Goal: Task Accomplishment & Management: Use online tool/utility

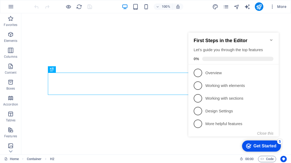
click at [272, 39] on icon "Minimize checklist" at bounding box center [271, 40] width 2 height 2
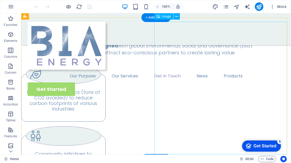
scroll to position [860, 0]
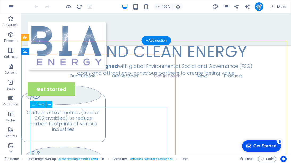
scroll to position [838, 0]
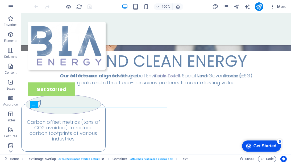
click at [274, 8] on icon "button" at bounding box center [271, 6] width 5 height 5
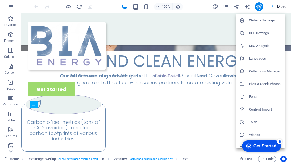
click at [274, 8] on div at bounding box center [145, 81] width 291 height 163
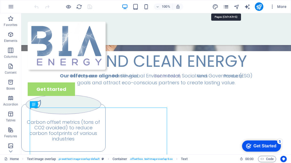
click at [224, 7] on icon "pages" at bounding box center [226, 7] width 6 height 6
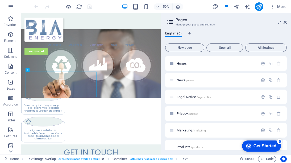
scroll to position [798, 0]
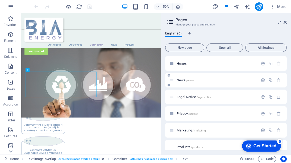
click at [184, 79] on span "News /news" at bounding box center [184, 80] width 17 height 4
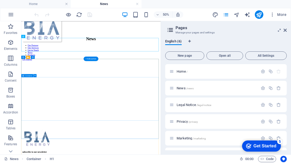
scroll to position [2, 0]
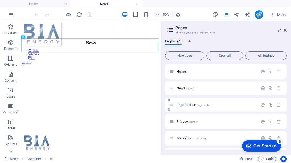
click at [178, 105] on span "Legal Notice /legal-notice" at bounding box center [193, 105] width 35 height 4
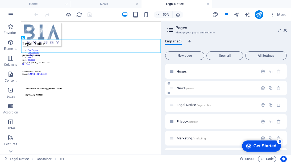
scroll to position [0, 0]
click at [36, 120] on div "[DOMAIN_NAME] [GEOGRAPHIC_DATA] 12345 Phone.: 0123 - 456789 Email: [EMAIL_ADDRE…" at bounding box center [160, 108] width 274 height 42
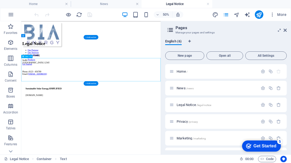
click at [36, 116] on div "[DOMAIN_NAME] [GEOGRAPHIC_DATA] 12345 Phone.: 0123 - 456789 Email: [EMAIL_ADDRE…" at bounding box center [160, 108] width 274 height 42
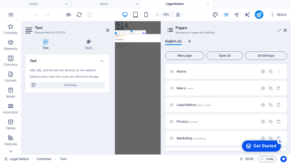
click at [45, 44] on icon at bounding box center [46, 41] width 40 height 5
click at [184, 106] on address "[DOMAIN_NAME] [GEOGRAPHIC_DATA] 12345" at bounding box center [244, 96] width 255 height 19
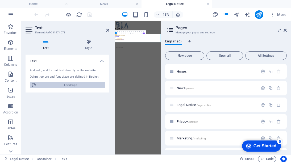
click at [73, 86] on span "Edit design" at bounding box center [71, 85] width 66 height 6
select select "700"
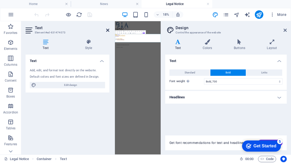
click at [106, 28] on icon at bounding box center [107, 30] width 3 height 4
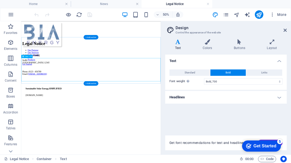
click at [51, 119] on div "[DOMAIN_NAME] [GEOGRAPHIC_DATA] 12345 Phone.: 0123 - 456789 Email: [EMAIL_ADDRE…" at bounding box center [160, 108] width 274 height 42
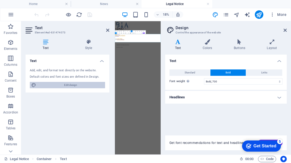
click at [65, 87] on span "Edit design" at bounding box center [71, 85] width 66 height 6
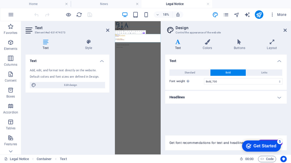
click at [158, 106] on address "[DOMAIN_NAME] [GEOGRAPHIC_DATA] 12345" at bounding box center [244, 96] width 255 height 19
click at [282, 30] on h2 "Design" at bounding box center [230, 28] width 111 height 5
click at [286, 30] on icon at bounding box center [284, 30] width 3 height 4
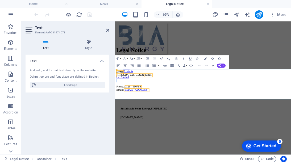
click at [168, 106] on address "[DOMAIN_NAME] [GEOGRAPHIC_DATA] 12345" at bounding box center [250, 96] width 266 height 19
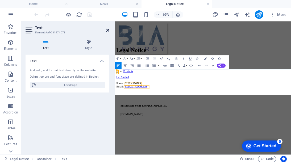
click at [108, 32] on icon at bounding box center [107, 30] width 3 height 4
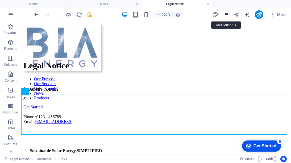
click at [227, 15] on icon "pages" at bounding box center [226, 15] width 6 height 6
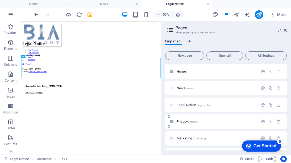
click at [200, 123] on p "Privacy /privacy" at bounding box center [216, 121] width 80 height 3
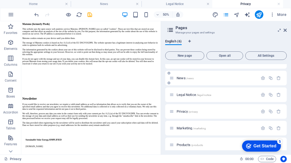
scroll to position [14, 0]
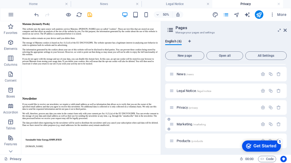
click at [179, 122] on div "Marketing /marketing" at bounding box center [213, 124] width 88 height 6
click at [171, 125] on icon at bounding box center [171, 124] width 5 height 5
click at [189, 126] on div "Marketing /marketing" at bounding box center [213, 124] width 88 height 6
click at [189, 123] on span "Marketing /marketing" at bounding box center [190, 124] width 29 height 4
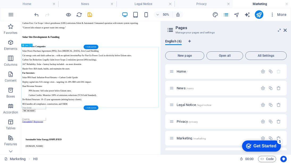
scroll to position [143, 0]
click at [175, 139] on div "Marketing /marketing" at bounding box center [216, 138] width 83 height 3
click at [187, 139] on span "Marketing /marketing" at bounding box center [190, 139] width 29 height 4
click at [186, 139] on span "Marketing /marketing" at bounding box center [190, 139] width 29 height 4
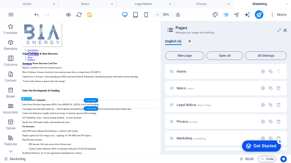
scroll to position [0, 0]
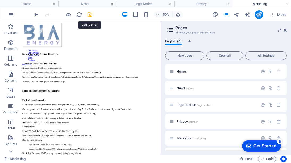
click at [90, 14] on icon "save" at bounding box center [90, 15] width 6 height 6
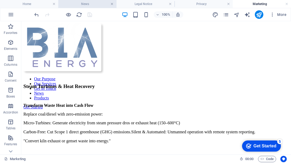
click at [113, 3] on link at bounding box center [111, 4] width 3 height 5
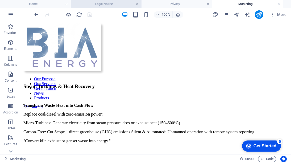
click at [137, 2] on link at bounding box center [136, 4] width 3 height 5
click at [137, 3] on link at bounding box center [136, 4] width 3 height 5
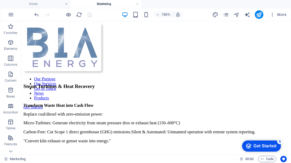
click at [137, 3] on link at bounding box center [136, 4] width 3 height 5
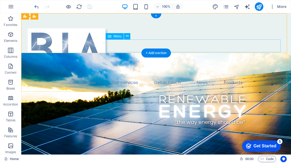
click at [201, 77] on nav "Our Purpose Our Services Get in Touch News Products" at bounding box center [156, 83] width 257 height 13
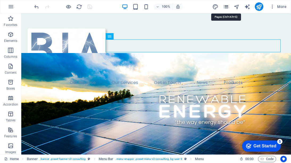
click at [228, 7] on icon "pages" at bounding box center [226, 7] width 6 height 6
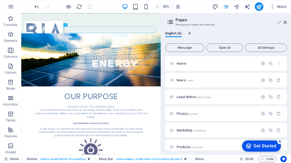
scroll to position [6, 0]
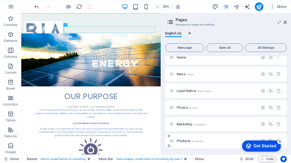
click at [177, 141] on span "Products /products" at bounding box center [189, 141] width 26 height 4
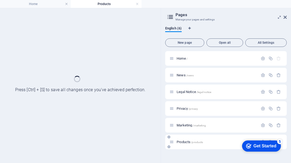
scroll to position [0, 0]
click at [177, 141] on span "Products /products" at bounding box center [189, 142] width 26 height 4
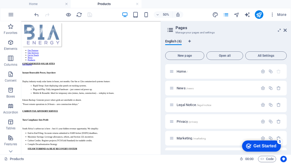
click at [282, 30] on h2 "Pages" at bounding box center [230, 28] width 111 height 5
click at [284, 30] on icon at bounding box center [284, 30] width 3 height 4
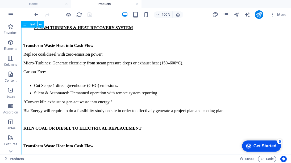
scroll to position [239, 0]
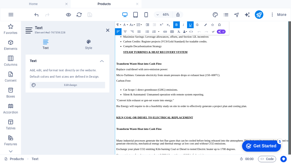
scroll to position [213, 0]
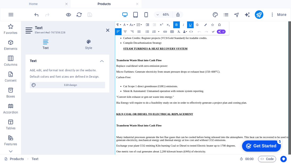
click at [290, 145] on p "Bia Energy will require to do a feasibility study on site in order to effective…" at bounding box center [250, 147] width 266 height 5
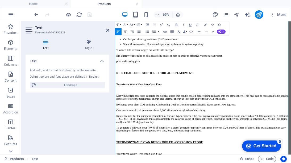
scroll to position [292, 0]
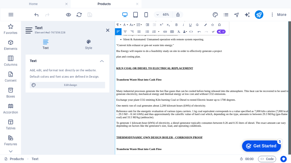
click at [290, 158] on p "Reference unit for the energetic evaluation of various types carriers. 1 kg coa…" at bounding box center [250, 165] width 266 height 14
drag, startPoint x: 357, startPoint y: 148, endPoint x: 388, endPoint y: 146, distance: 30.9
click at [290, 158] on p "Reference unit for the energetic evaluation of various types carriers. 1 kg coa…" at bounding box center [250, 165] width 266 height 14
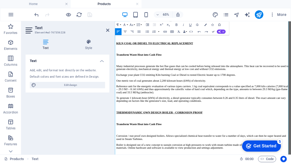
scroll to position [345, 0]
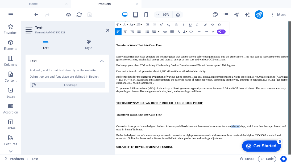
drag, startPoint x: 357, startPoint y: 168, endPoint x: 380, endPoint y: 167, distance: 22.9
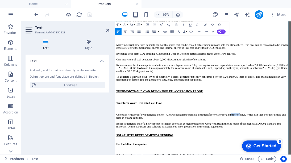
scroll to position [372, 0]
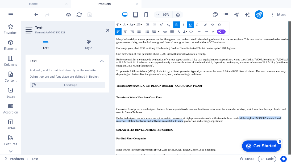
drag, startPoint x: 347, startPoint y: 161, endPoint x: 399, endPoint y: 155, distance: 52.4
click at [290, 155] on html "Our Purpose Our Services Get in Touch News Products Get Started CONTAINERIZED S…" at bounding box center [250, 143] width 270 height 988
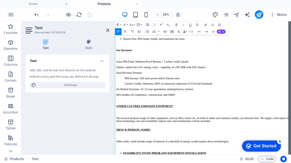
scroll to position [584, 0]
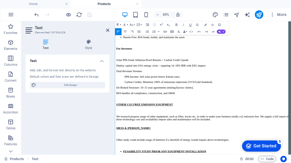
drag, startPoint x: 342, startPoint y: 142, endPoint x: 379, endPoint y: 138, distance: 37.2
drag, startPoint x: 374, startPoint y: 138, endPoint x: 395, endPoint y: 140, distance: 21.3
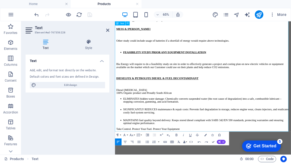
scroll to position [739, 0]
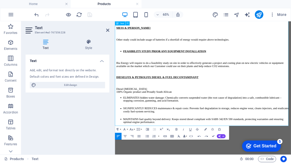
click at [290, 153] on li "SIGNIFICANTLY REDUCES maintenance & repair costs: Prevents fuel degradation in …" at bounding box center [256, 160] width 256 height 14
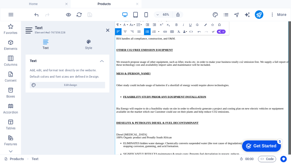
scroll to position [659, 0]
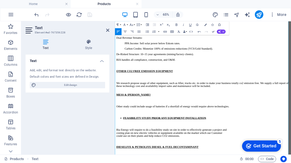
scroll to position [606, 0]
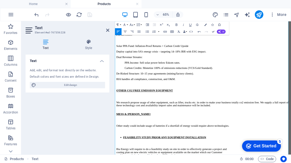
click at [290, 144] on p "We research propose usage of other equipment, such as lifter, trucks etc. in or…" at bounding box center [250, 148] width 266 height 9
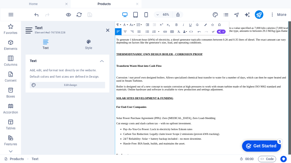
scroll to position [420, 0]
click at [290, 120] on p "Boiler is designed out of a new concept to sustain corrosion at high pressures …" at bounding box center [250, 127] width 266 height 14
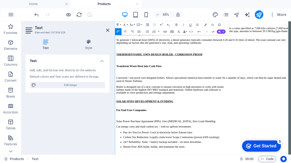
click at [290, 106] on p "Corrosion / rust proof own designed boilers. Allows specialized chemical heat t…" at bounding box center [250, 110] width 266 height 9
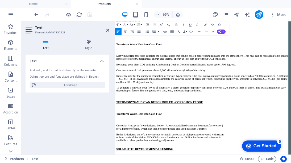
scroll to position [341, 0]
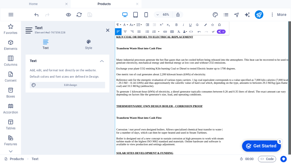
click at [290, 109] on p "Reference unit for the energetic evaluation of various types carriers. 1 kg coa…" at bounding box center [250, 116] width 266 height 14
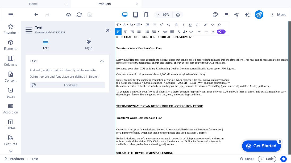
click at [290, 109] on p "Reference unit for the energetic evaluation of various types carriers. 1 kg coa…" at bounding box center [250, 116] width 266 height 14
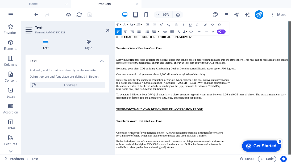
click at [290, 132] on p "To generate 1 kilowatt-hour (kWh) of electricity, a diesel generator typically …" at bounding box center [250, 136] width 266 height 9
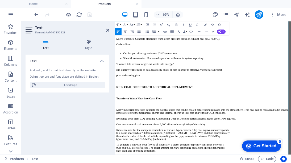
scroll to position [261, 0]
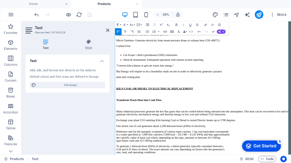
click at [290, 158] on p "Many industrial processes generate the hot flue gases that can be cooled before…" at bounding box center [250, 162] width 266 height 9
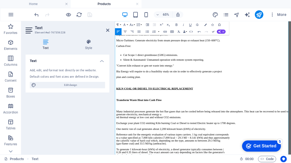
click at [290, 158] on p "Many industrial processes generate the hot flue gases that can be cooled before…" at bounding box center [250, 165] width 266 height 14
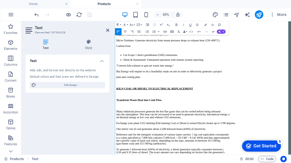
click at [290, 158] on p "Many industrial processes generate the hot flue gases that can be cooled before…" at bounding box center [250, 165] width 266 height 14
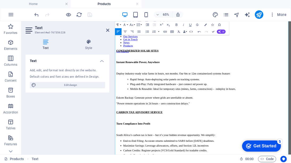
scroll to position [0, 0]
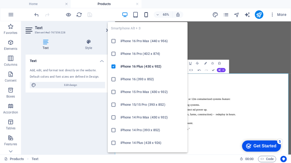
click at [147, 16] on icon "button" at bounding box center [146, 15] width 6 height 6
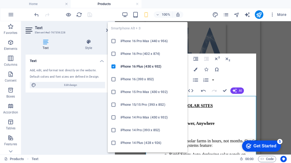
click at [151, 41] on h6 "iPhone 16 Pro Max (440 x 956)" at bounding box center [152, 41] width 64 height 6
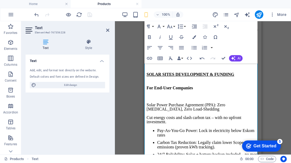
scroll to position [717, 0]
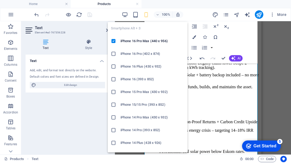
click at [144, 53] on h6 "iPhone 16 Pro (402 x 874)" at bounding box center [152, 54] width 64 height 6
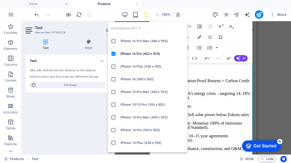
click at [147, 16] on icon "button" at bounding box center [146, 15] width 6 height 6
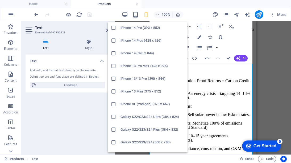
scroll to position [106, 0]
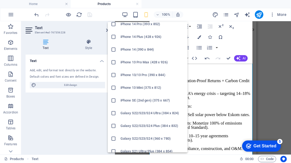
click at [145, 113] on h6 "Galaxy S22/S23/S24 Ultra (384 x 824)" at bounding box center [152, 113] width 64 height 6
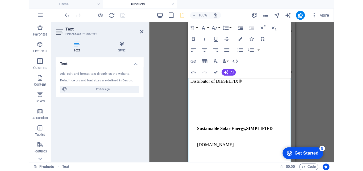
scroll to position [1583, 0]
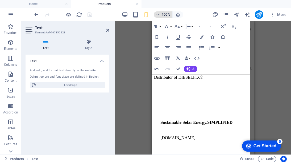
click at [156, 15] on icon "button" at bounding box center [158, 14] width 4 height 3
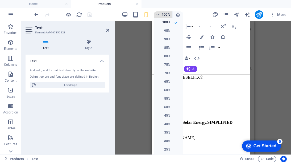
click at [156, 15] on div at bounding box center [145, 81] width 291 height 163
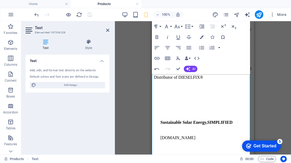
click at [90, 17] on div at bounding box center [63, 14] width 60 height 9
click at [136, 3] on link at bounding box center [136, 4] width 3 height 5
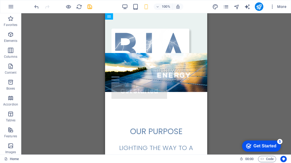
click at [106, 6] on div "100% More" at bounding box center [160, 6] width 255 height 9
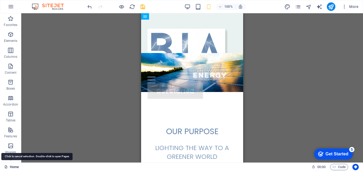
click at [11, 163] on link "Home" at bounding box center [11, 167] width 15 height 6
click at [14, 163] on link "Home" at bounding box center [11, 167] width 15 height 6
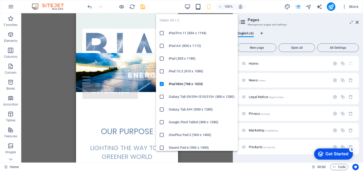
click at [196, 6] on icon "button" at bounding box center [198, 7] width 6 height 6
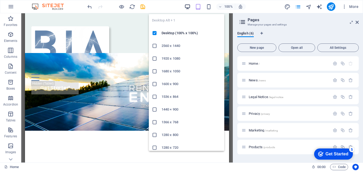
click at [188, 7] on icon "button" at bounding box center [187, 7] width 6 height 6
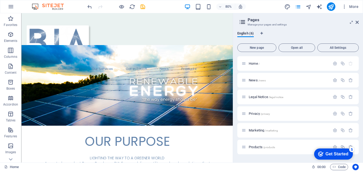
click at [176, 7] on div "80% More" at bounding box center [223, 6] width 274 height 9
click at [290, 23] on icon at bounding box center [356, 22] width 3 height 4
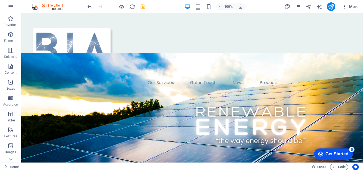
click at [290, 9] on icon "button" at bounding box center [344, 6] width 5 height 5
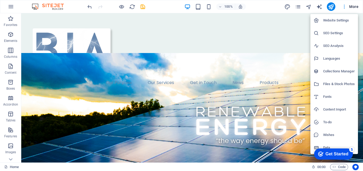
click at [290, 9] on div at bounding box center [181, 85] width 363 height 171
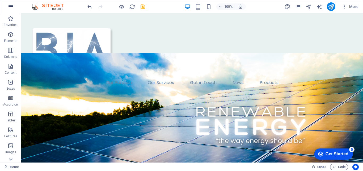
click at [11, 6] on icon "button" at bounding box center [11, 6] width 6 height 6
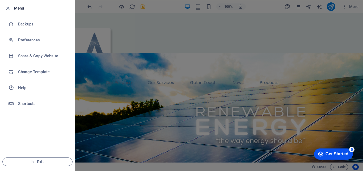
click at [11, 6] on icon "button" at bounding box center [8, 8] width 6 height 6
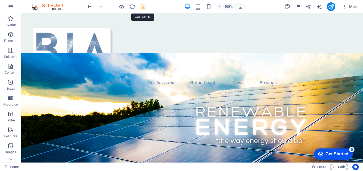
click at [141, 7] on icon "save" at bounding box center [143, 7] width 6 height 6
click at [290, 7] on icon "publish" at bounding box center [331, 7] width 6 height 6
click at [290, 5] on icon "pages" at bounding box center [298, 7] width 6 height 6
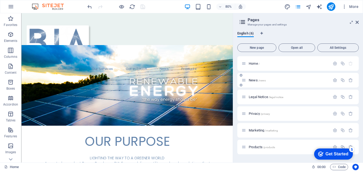
click at [269, 80] on p "News /news" at bounding box center [289, 80] width 80 height 3
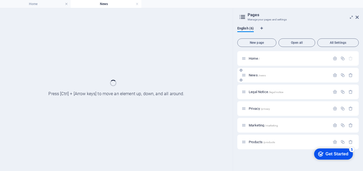
click at [269, 80] on div "News /news" at bounding box center [297, 75] width 121 height 15
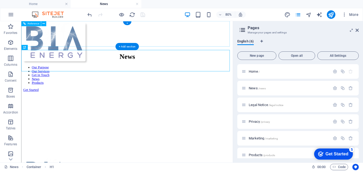
scroll to position [0, 0]
click at [254, 89] on span "News /news" at bounding box center [257, 88] width 17 height 4
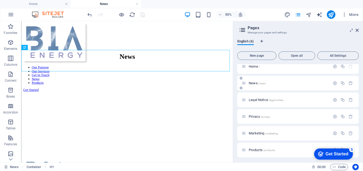
scroll to position [6, 0]
click at [255, 134] on div "Marketing /marketing" at bounding box center [285, 132] width 88 height 6
click at [251, 149] on span "Products /products" at bounding box center [262, 149] width 26 height 4
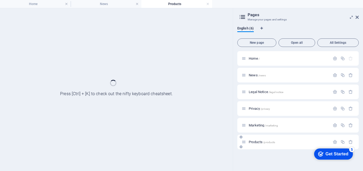
scroll to position [0, 0]
click at [251, 149] on div "Products /products" at bounding box center [297, 142] width 121 height 15
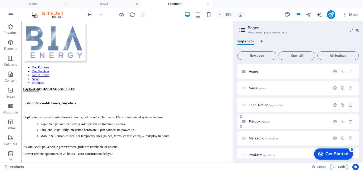
click at [255, 120] on span "Privacy /privacy" at bounding box center [259, 122] width 21 height 4
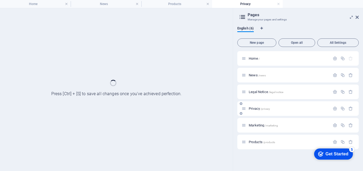
click at [255, 120] on div "Marketing /marketing" at bounding box center [297, 125] width 121 height 15
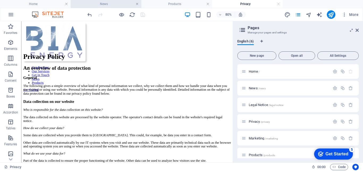
click at [137, 2] on link at bounding box center [136, 4] width 3 height 5
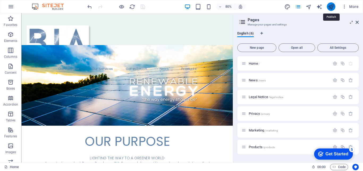
click at [290, 7] on icon "publish" at bounding box center [331, 7] width 6 height 6
